Goal: Obtain resource: Download file/media

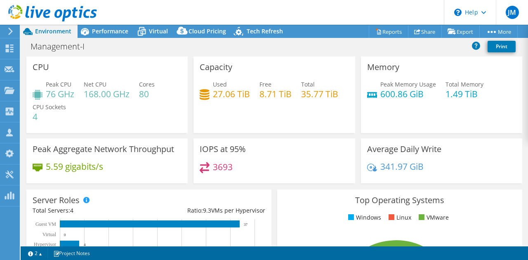
select select "USD"
click at [30, 52] on div "Dashboard" at bounding box center [38, 48] width 39 height 21
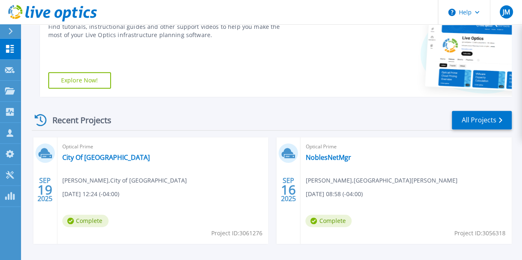
scroll to position [165, 0]
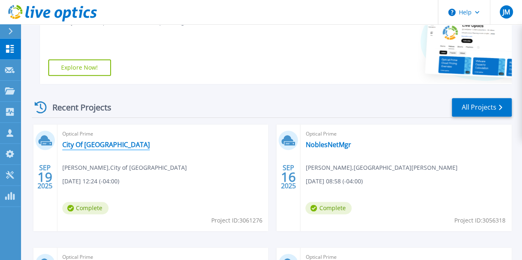
click at [87, 143] on link "City Of [GEOGRAPHIC_DATA]" at bounding box center [105, 145] width 87 height 8
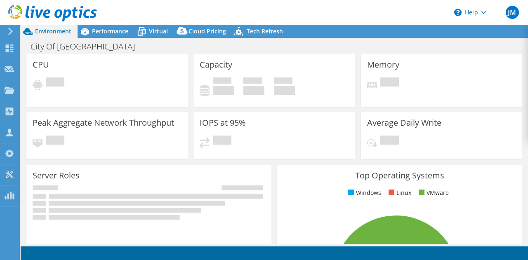
select select "USD"
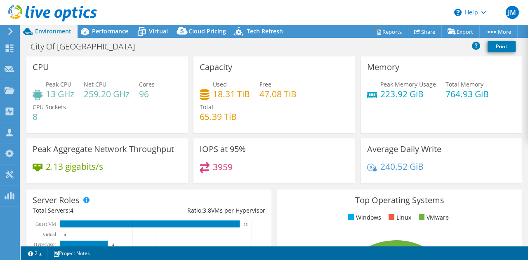
scroll to position [41, 0]
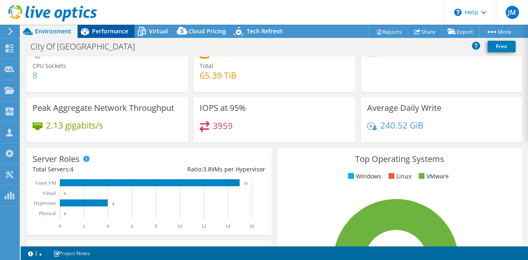
click at [117, 34] on span "Performance" at bounding box center [110, 31] width 36 height 8
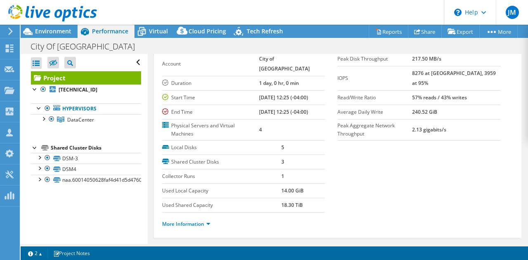
scroll to position [0, 0]
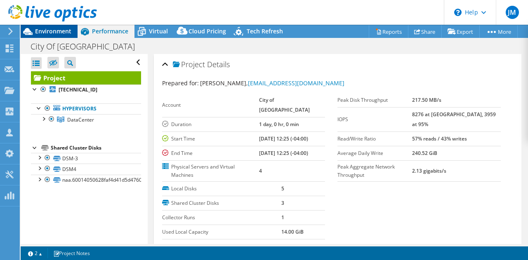
click at [62, 31] on span "Environment" at bounding box center [53, 31] width 36 height 8
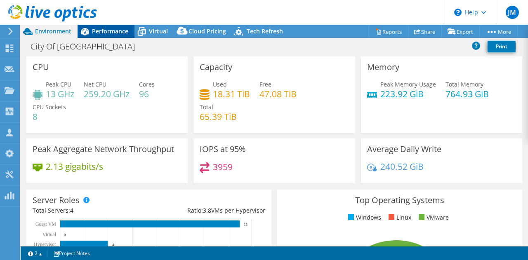
click at [113, 35] on div "Performance" at bounding box center [106, 31] width 57 height 13
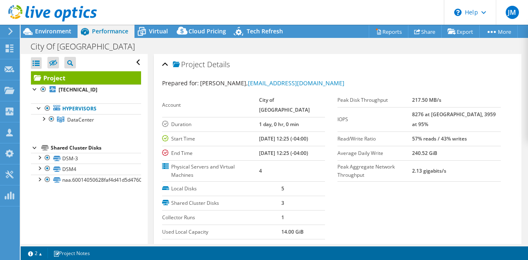
scroll to position [41, 0]
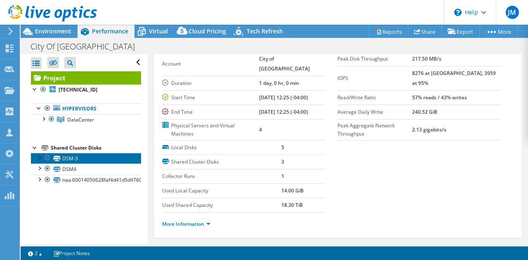
click at [76, 158] on link "DSM-3" at bounding box center [86, 158] width 110 height 11
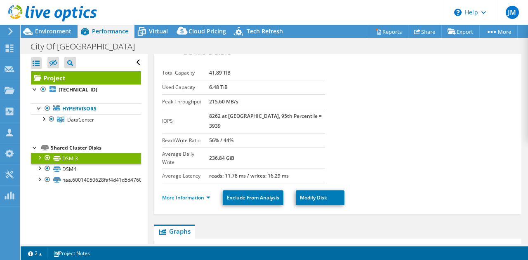
scroll to position [0, 0]
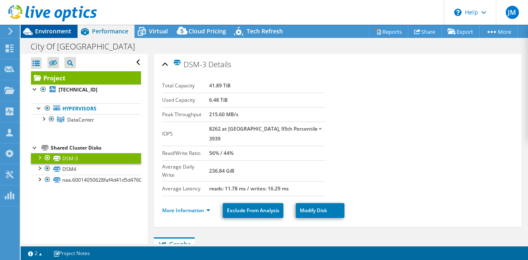
click at [60, 29] on span "Environment" at bounding box center [53, 31] width 36 height 8
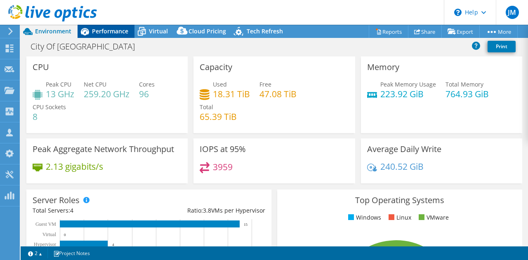
click at [96, 31] on span "Performance" at bounding box center [110, 31] width 36 height 8
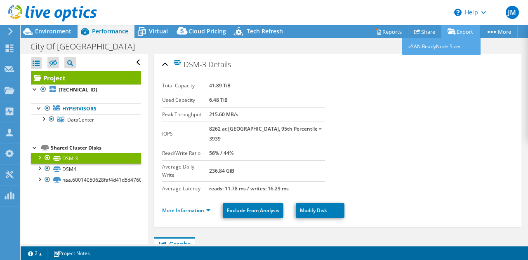
click at [455, 31] on link "Export" at bounding box center [460, 31] width 38 height 13
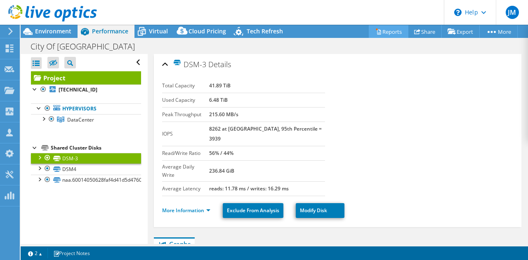
click at [388, 31] on link "Reports" at bounding box center [389, 31] width 40 height 13
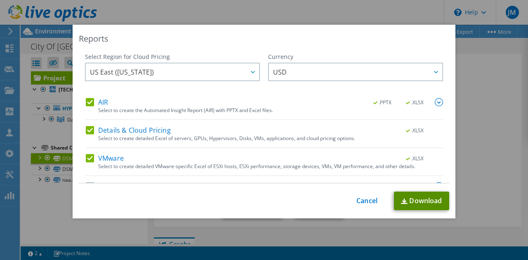
click at [412, 198] on link "Download" at bounding box center [421, 201] width 55 height 19
click at [401, 202] on img at bounding box center [404, 201] width 7 height 5
click at [356, 200] on link "Cancel" at bounding box center [366, 201] width 21 height 8
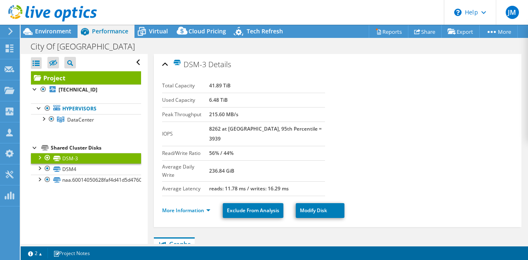
click at [52, 27] on div at bounding box center [48, 14] width 97 height 28
click at [51, 30] on span "Environment" at bounding box center [53, 31] width 36 height 8
